Goal: Task Accomplishment & Management: Manage account settings

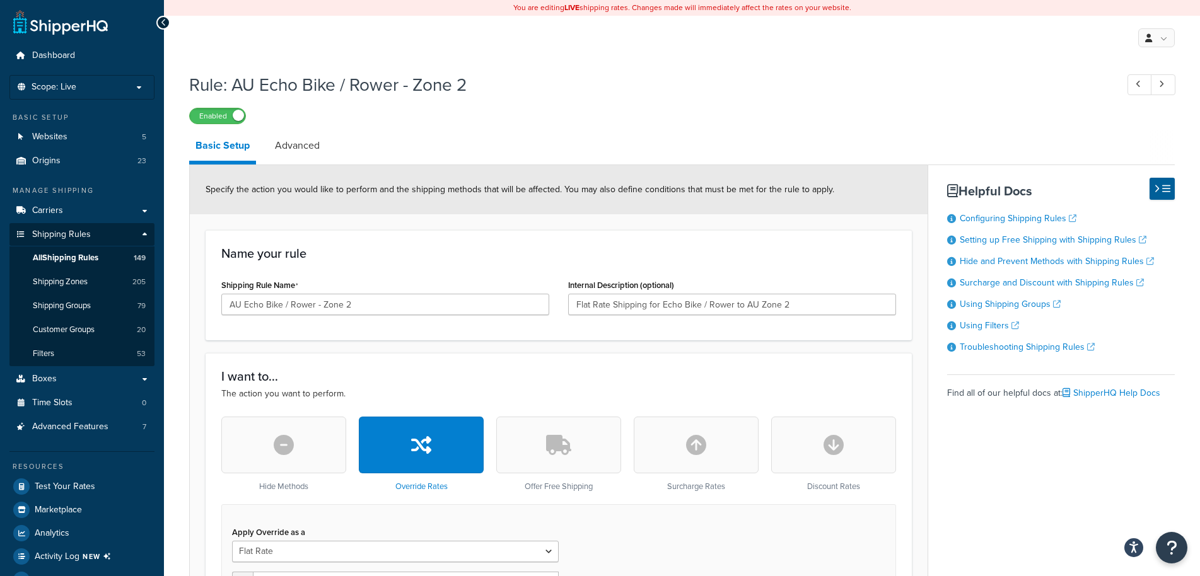
select select "ITEM"
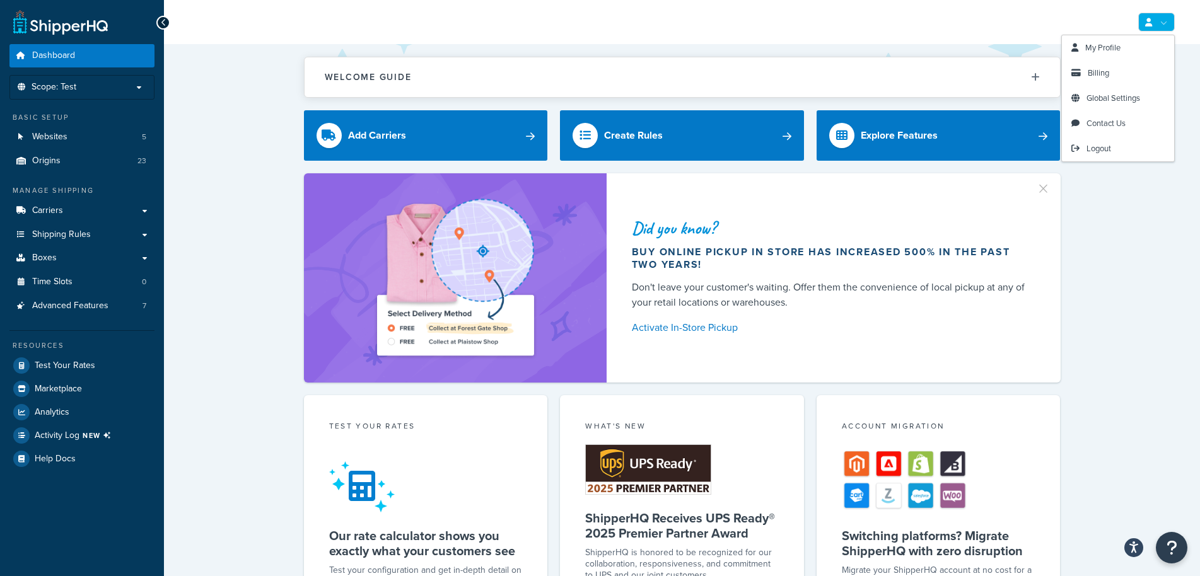
click at [1152, 23] on link at bounding box center [1156, 22] width 37 height 19
click at [1132, 46] on link "My Profile" at bounding box center [1118, 47] width 112 height 25
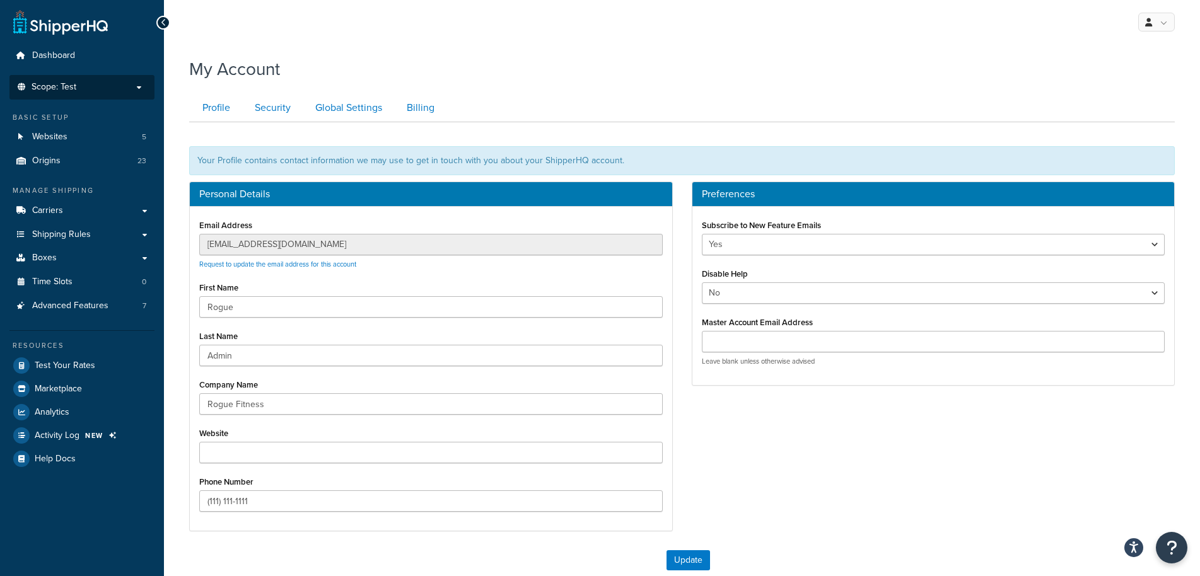
click at [72, 83] on span "Scope: Test" at bounding box center [54, 87] width 45 height 11
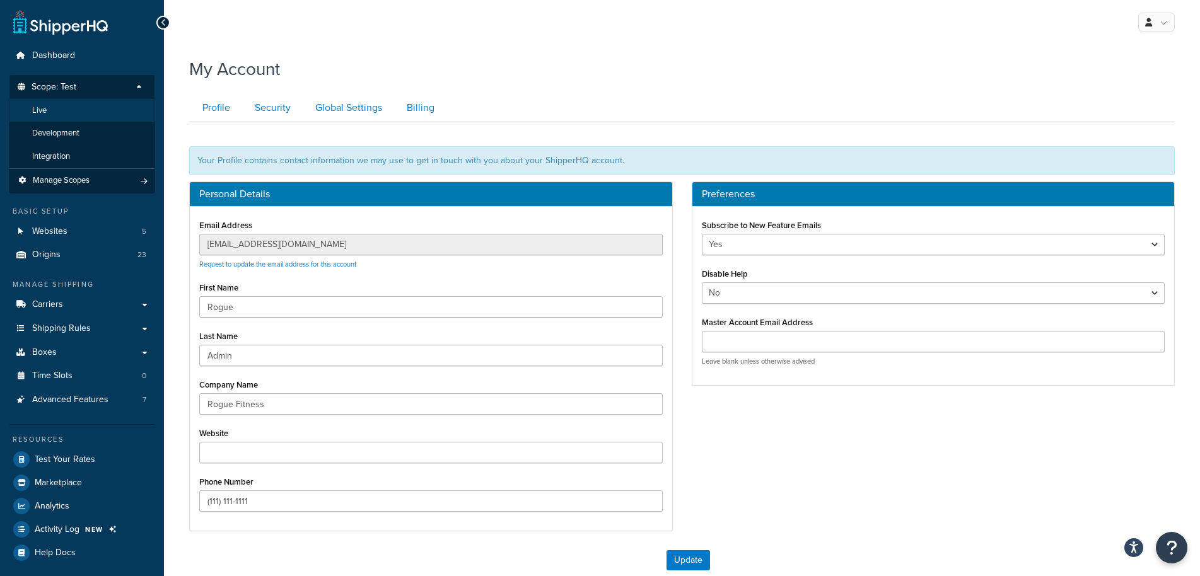
click at [68, 113] on li "Live" at bounding box center [82, 110] width 146 height 23
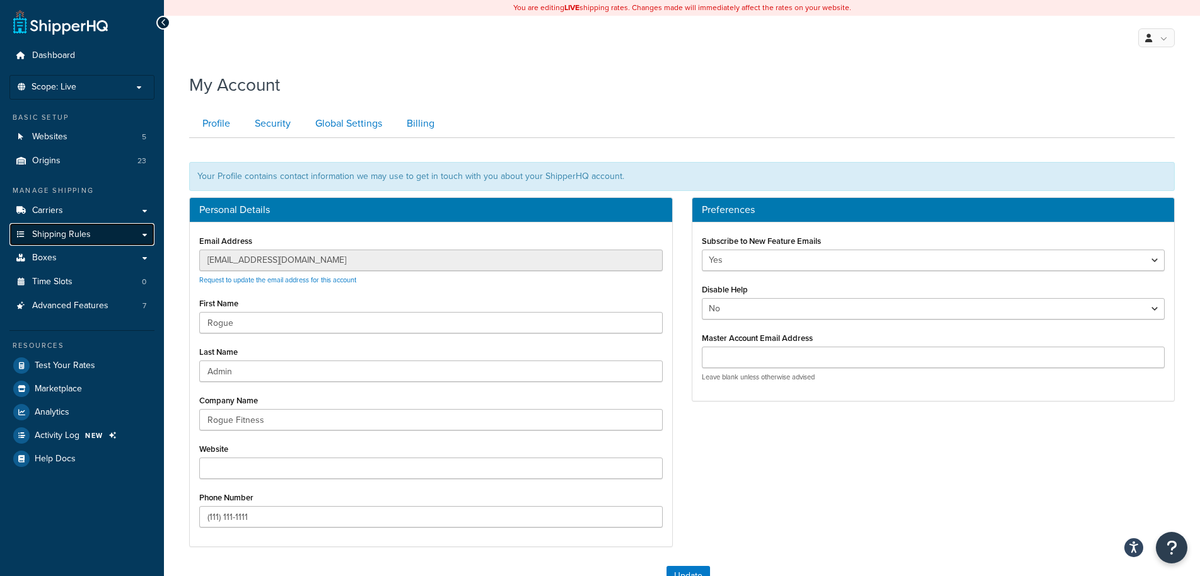
click at [69, 239] on span "Shipping Rules" at bounding box center [61, 234] width 59 height 11
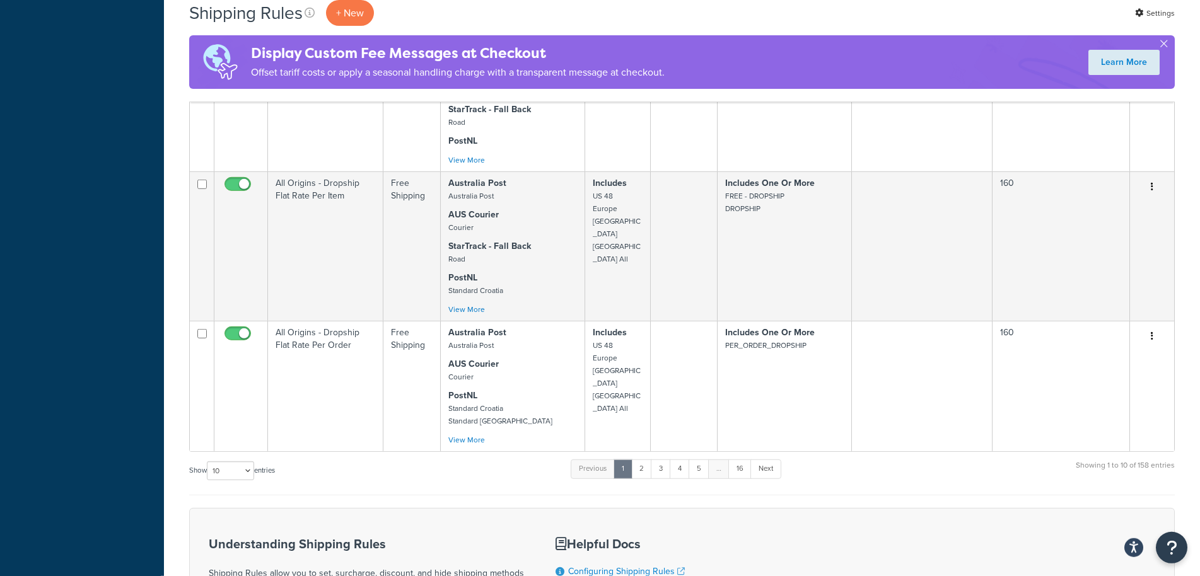
scroll to position [1330, 0]
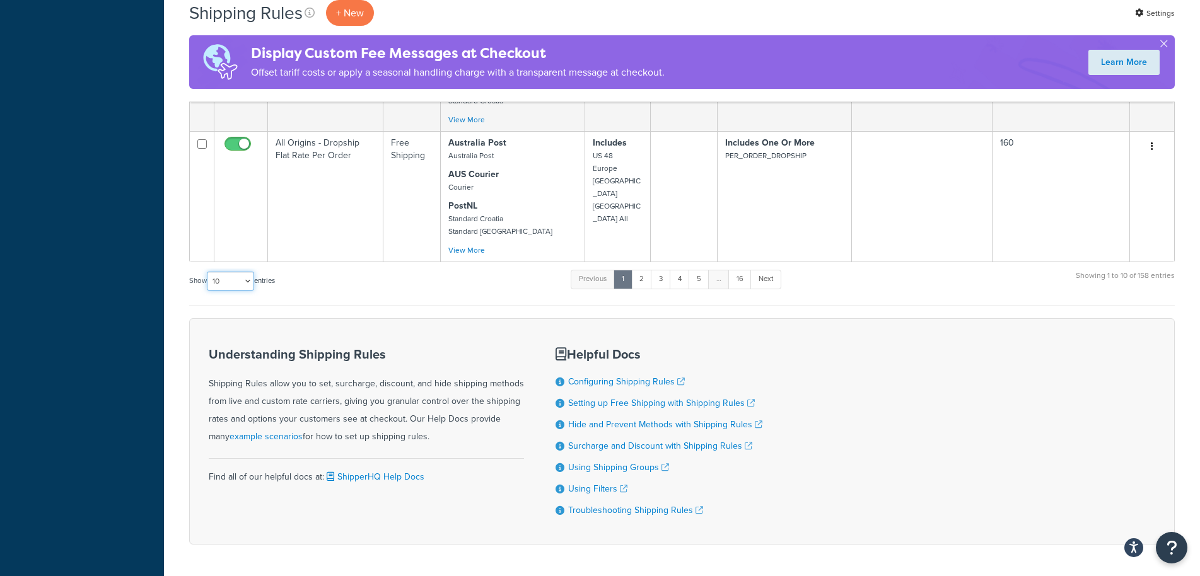
click at [207, 272] on select "10 15 25 50 100 1000" at bounding box center [230, 281] width 47 height 19
select select "1000"
click option "1000" at bounding box center [0, 0] width 0 height 0
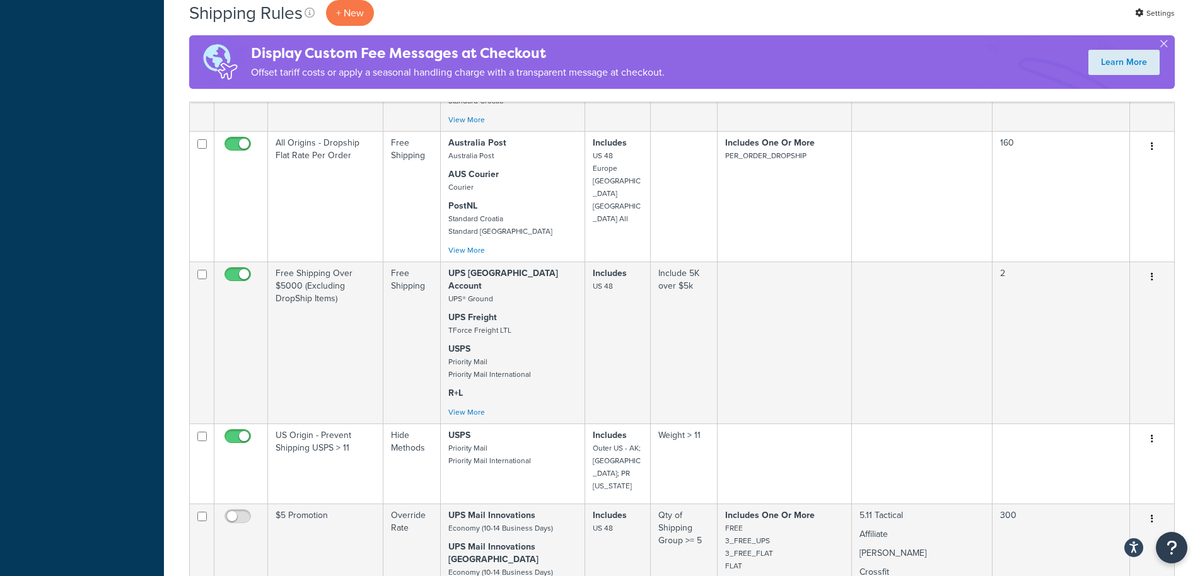
scroll to position [8465, 0]
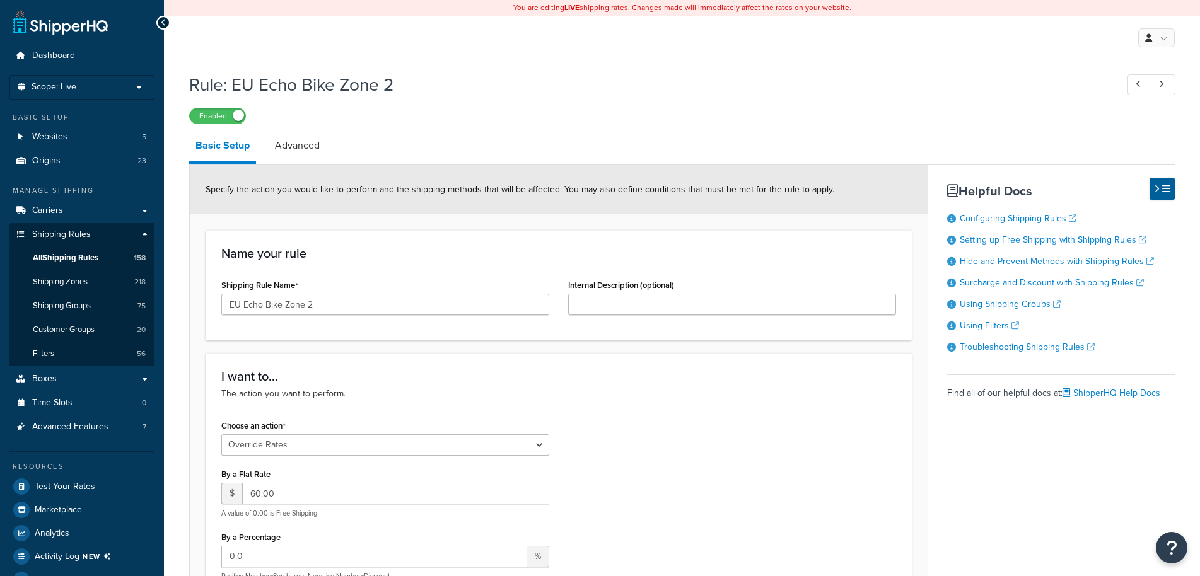
select select "OVERRIDE"
select select "ITEM"
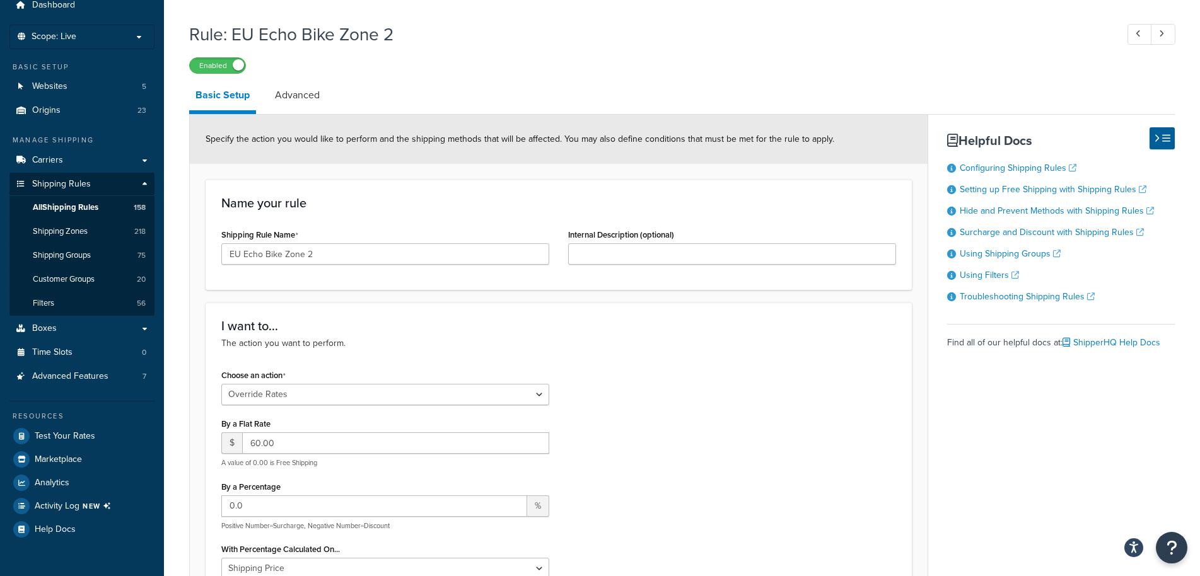
scroll to position [64, 0]
